Goal: Task Accomplishment & Management: Manage account settings

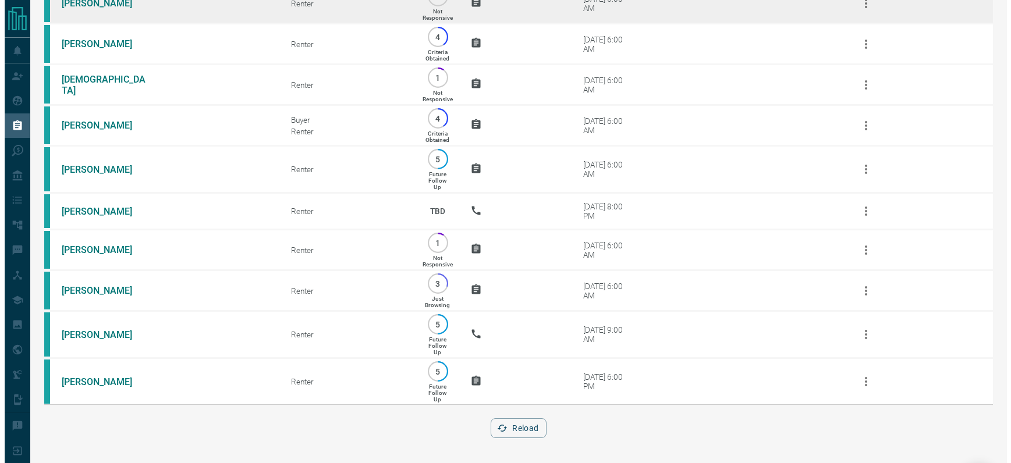
scroll to position [143, 0]
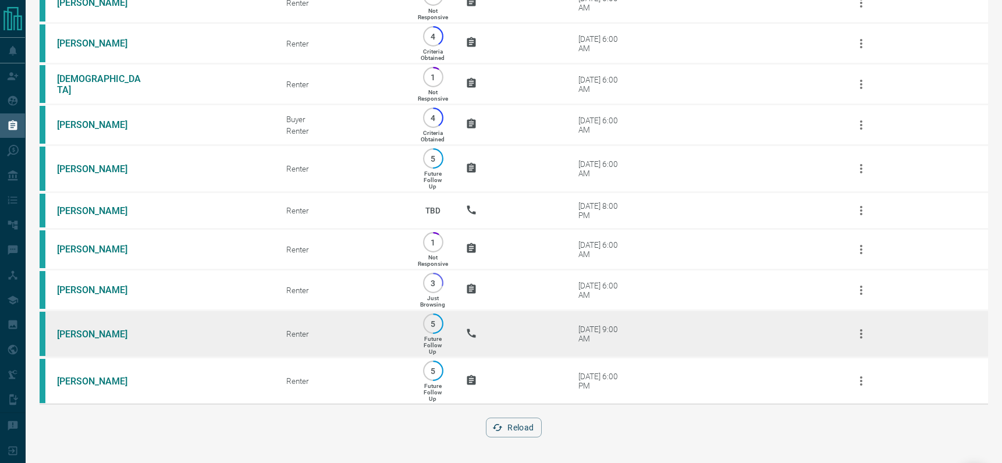
click at [862, 333] on icon "button" at bounding box center [861, 334] width 14 height 14
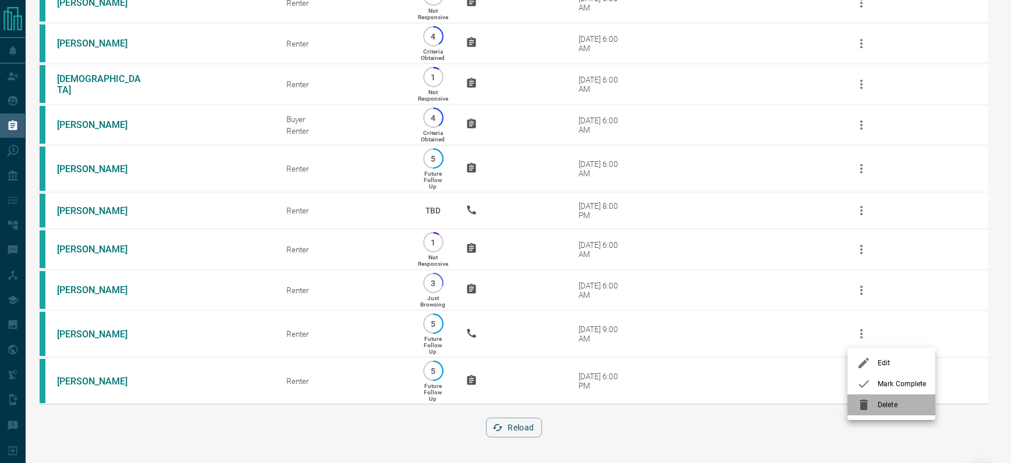
click at [891, 402] on span "Delete" at bounding box center [902, 405] width 48 height 10
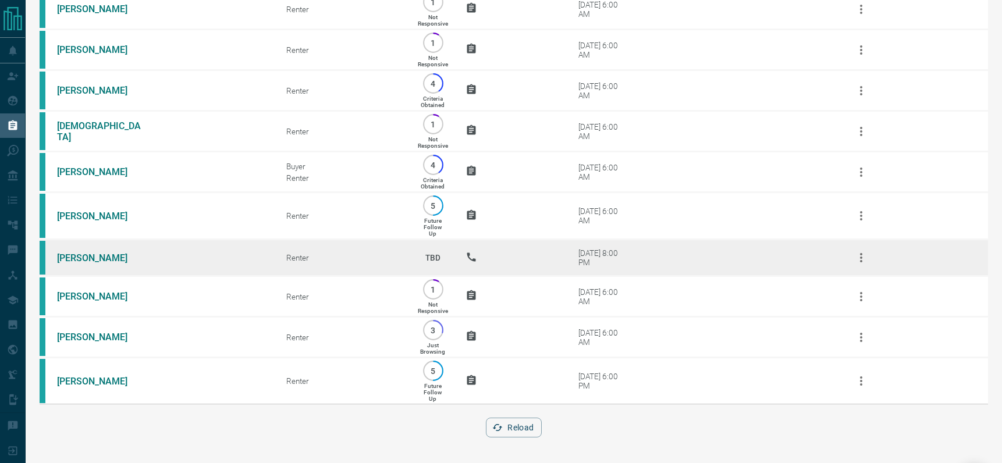
click at [864, 254] on icon "button" at bounding box center [861, 258] width 14 height 14
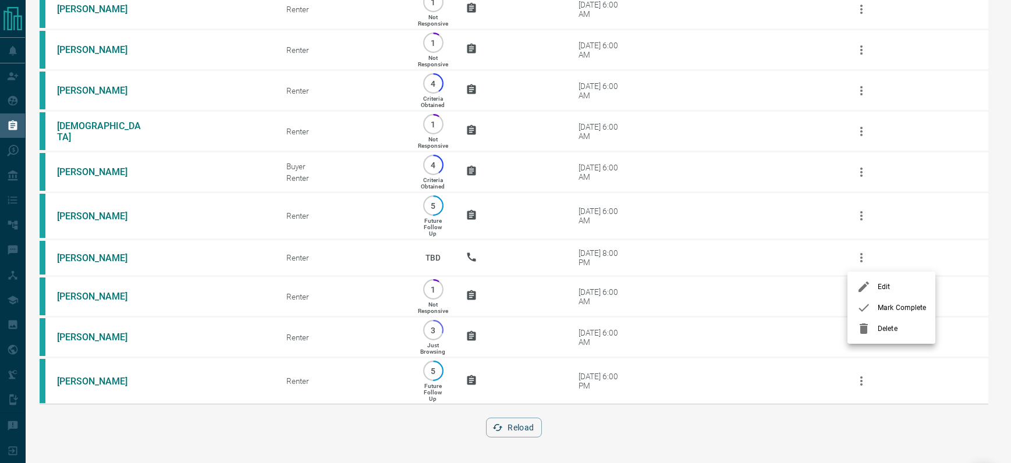
click at [878, 328] on span "Delete" at bounding box center [902, 329] width 48 height 10
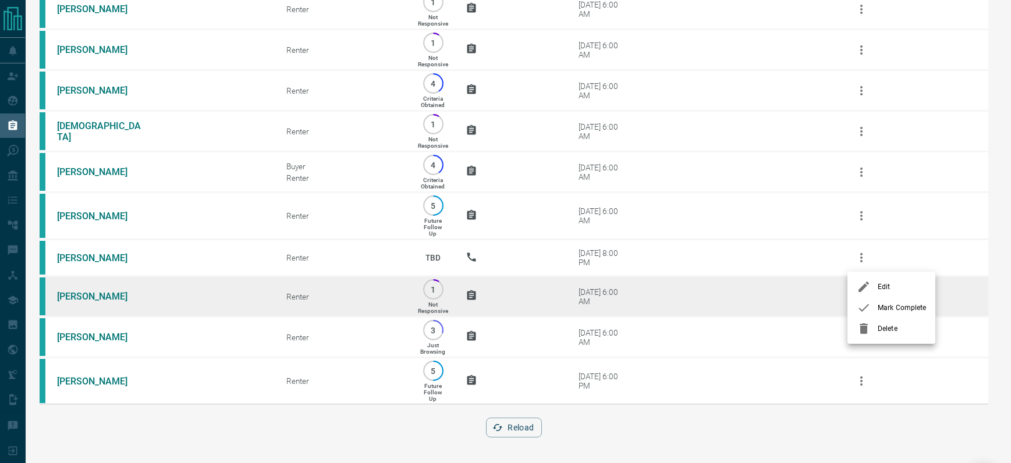
scroll to position [59, 0]
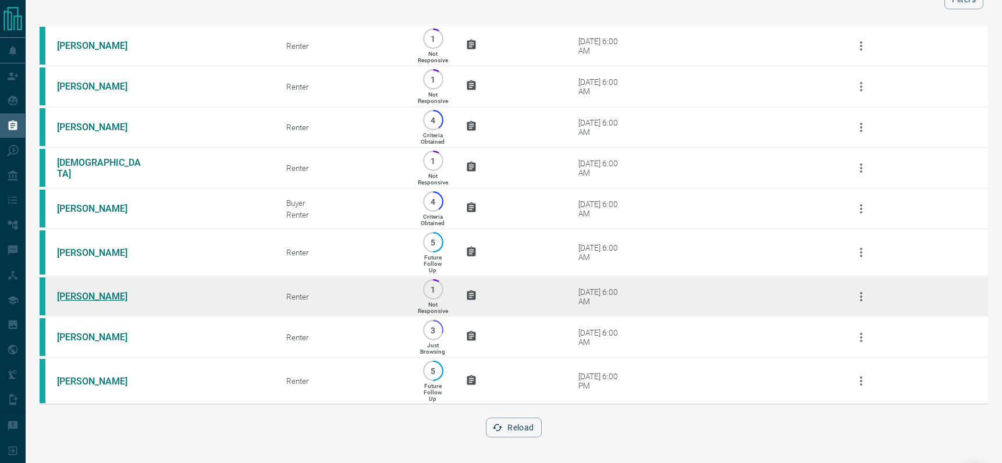
click at [80, 297] on link "[PERSON_NAME]" at bounding box center [100, 296] width 87 height 11
click at [860, 299] on icon "button" at bounding box center [861, 297] width 14 height 14
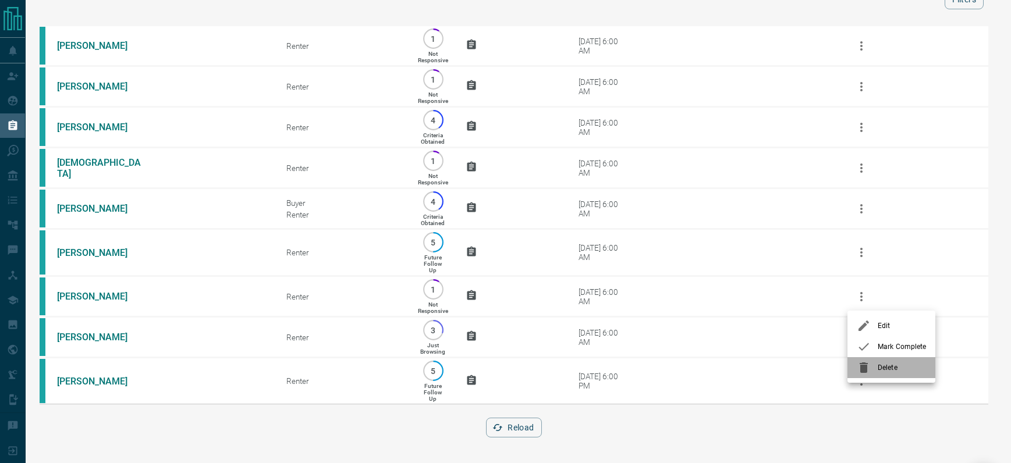
click at [874, 368] on div at bounding box center [867, 368] width 21 height 14
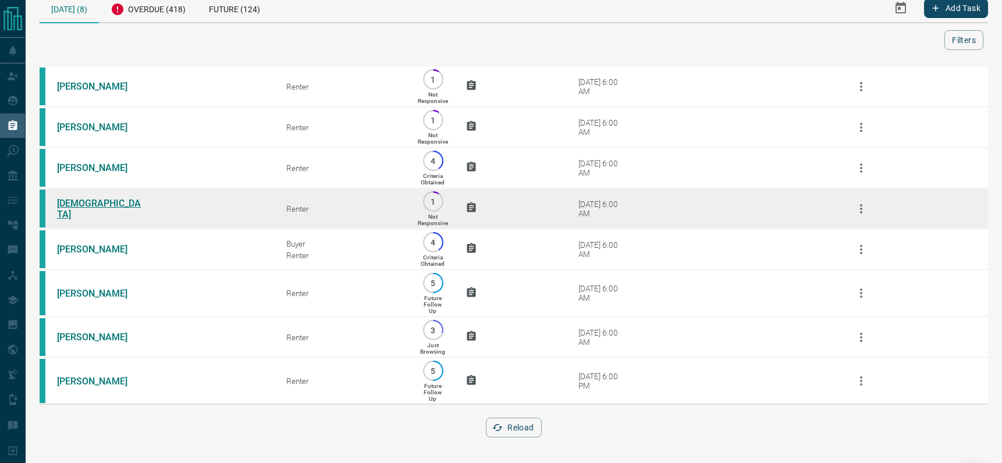
click at [83, 207] on link "[DEMOGRAPHIC_DATA]" at bounding box center [100, 209] width 87 height 22
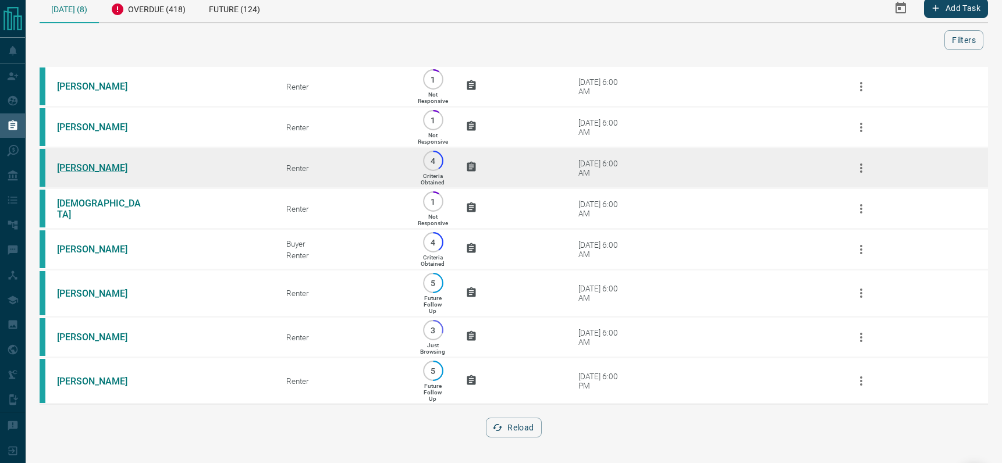
click at [74, 167] on link "[PERSON_NAME]" at bounding box center [100, 167] width 87 height 11
click at [861, 169] on icon "button" at bounding box center [861, 168] width 14 height 14
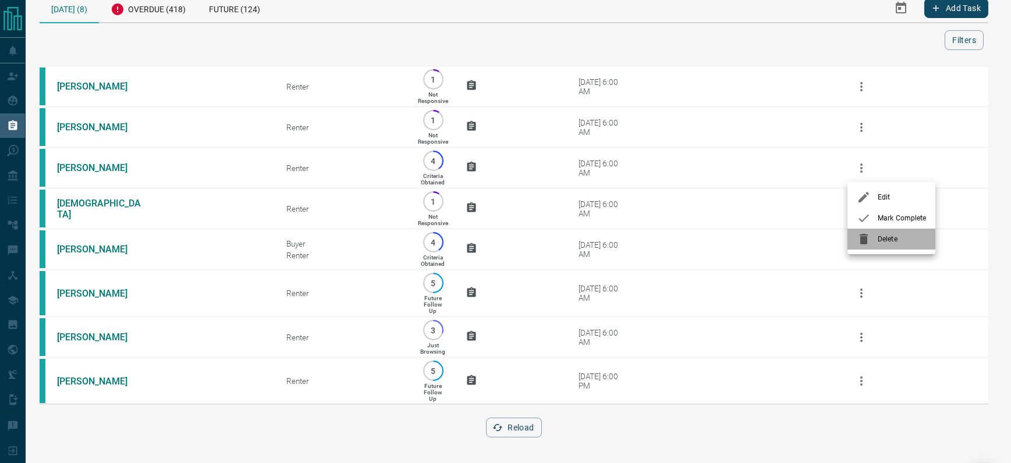
click at [886, 238] on span "Delete" at bounding box center [902, 239] width 48 height 10
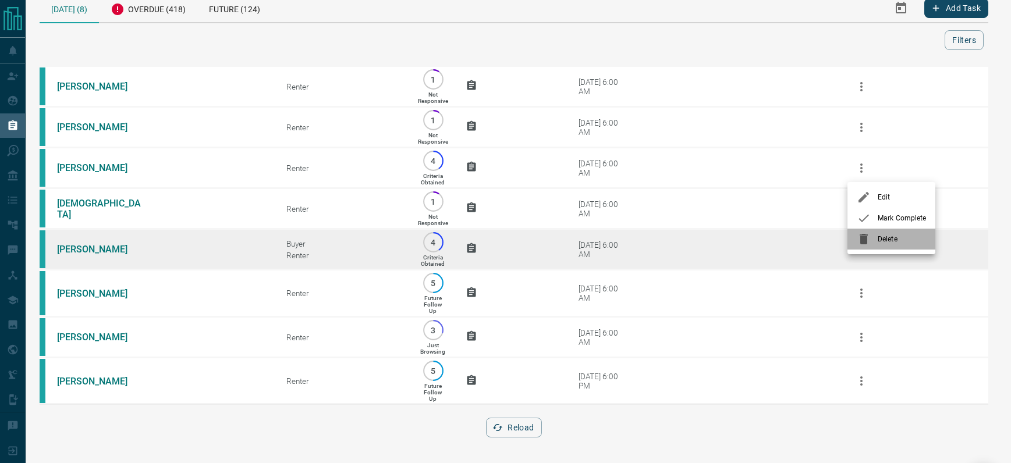
scroll to position [0, 0]
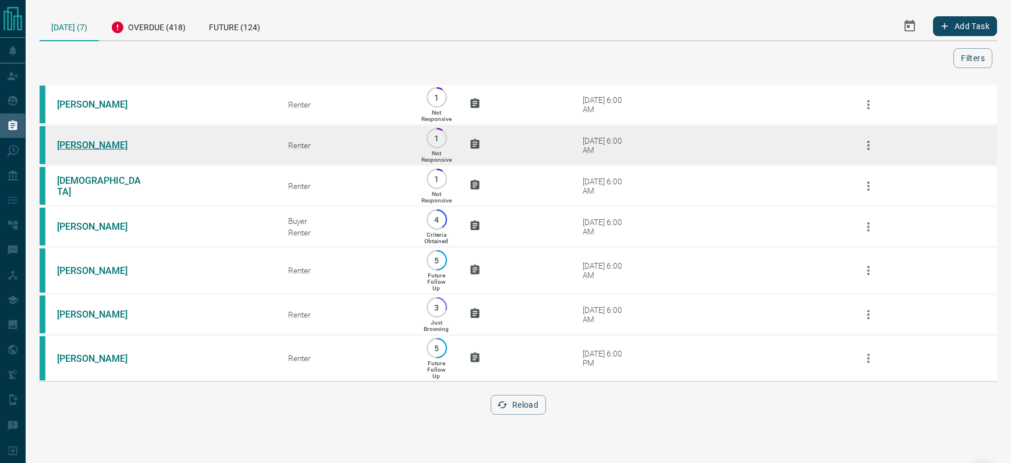
click at [95, 145] on link "[PERSON_NAME]" at bounding box center [100, 145] width 87 height 11
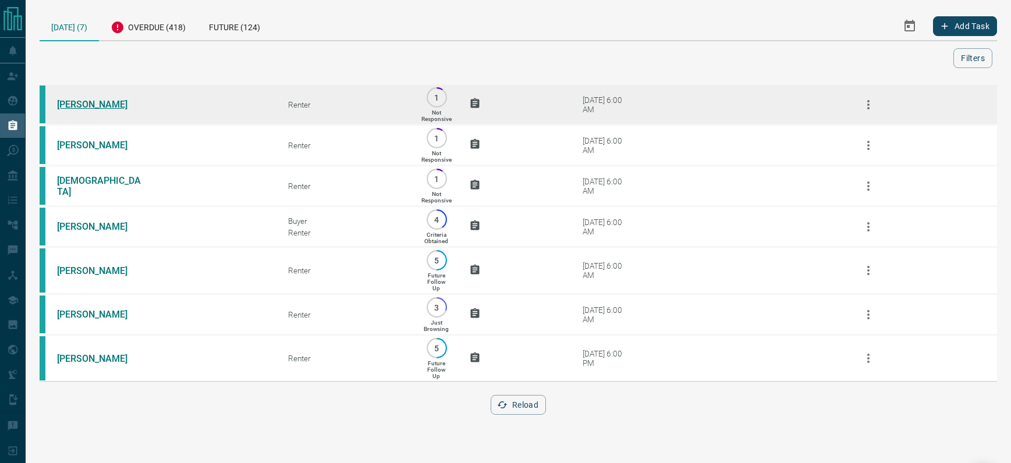
click at [98, 105] on link "[PERSON_NAME]" at bounding box center [100, 104] width 87 height 11
